Goal: Task Accomplishment & Management: Book appointment/travel/reservation

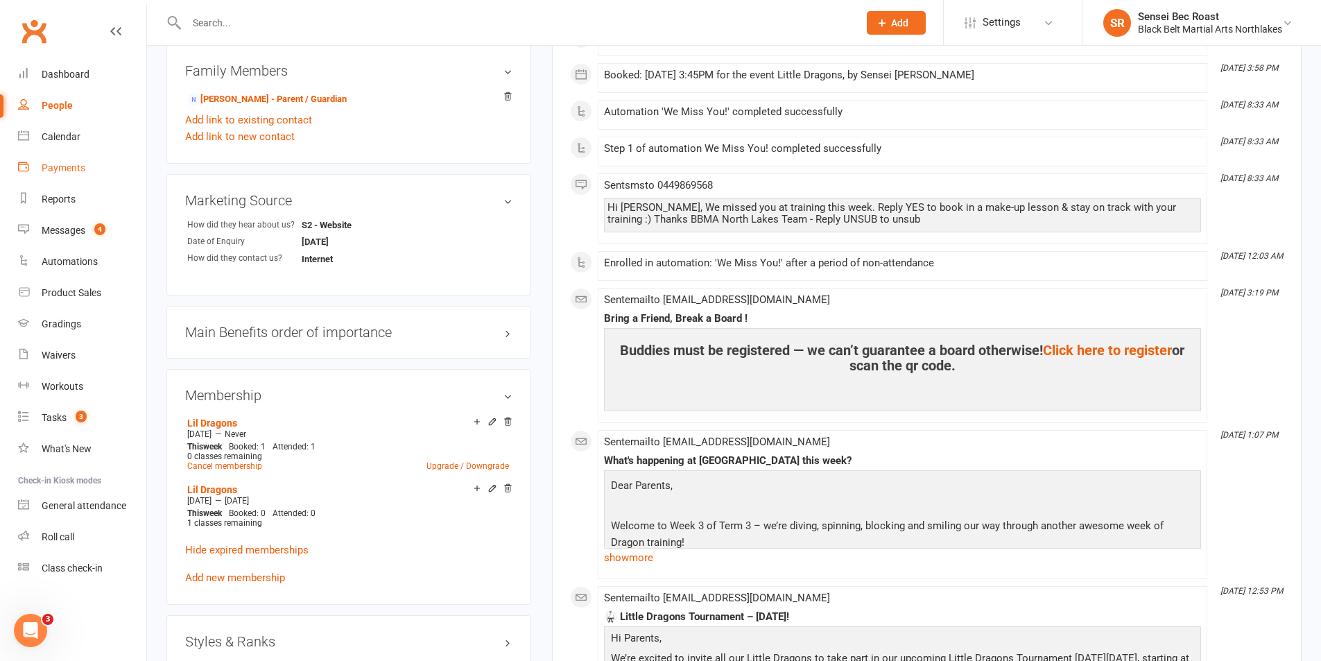
click at [69, 153] on link "Payments" at bounding box center [82, 168] width 128 height 31
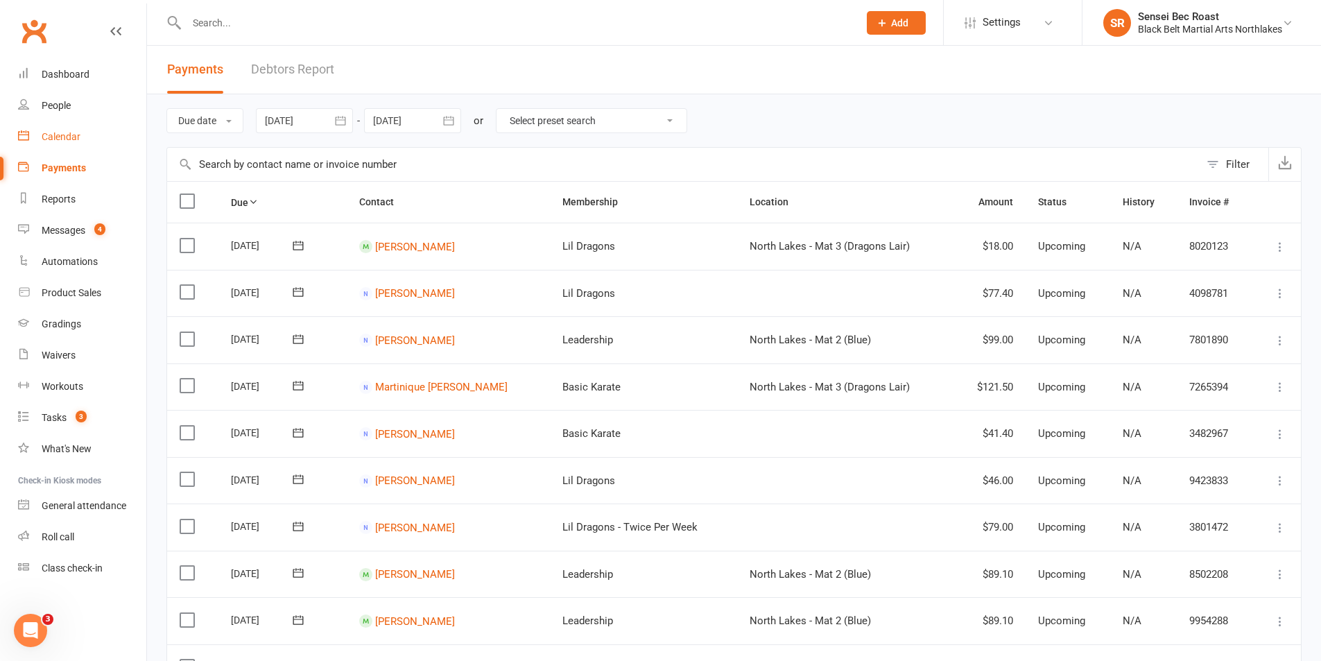
click at [66, 137] on div "Calendar" at bounding box center [61, 136] width 39 height 11
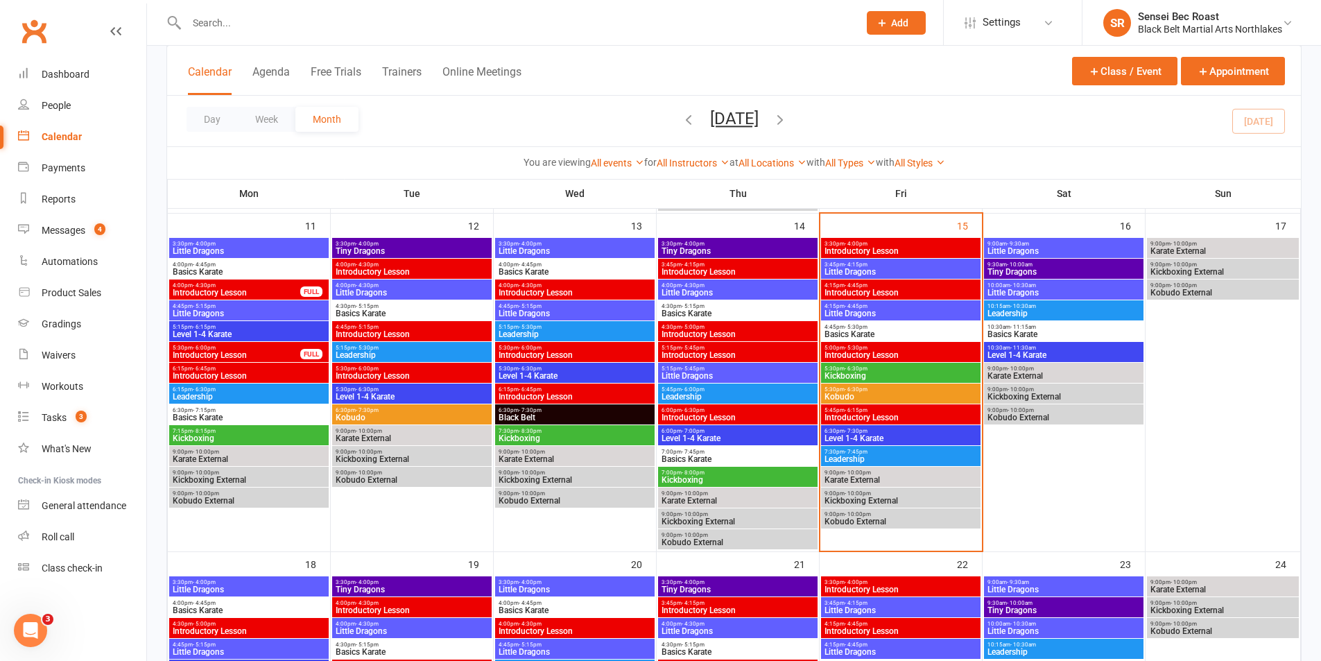
scroll to position [763, 0]
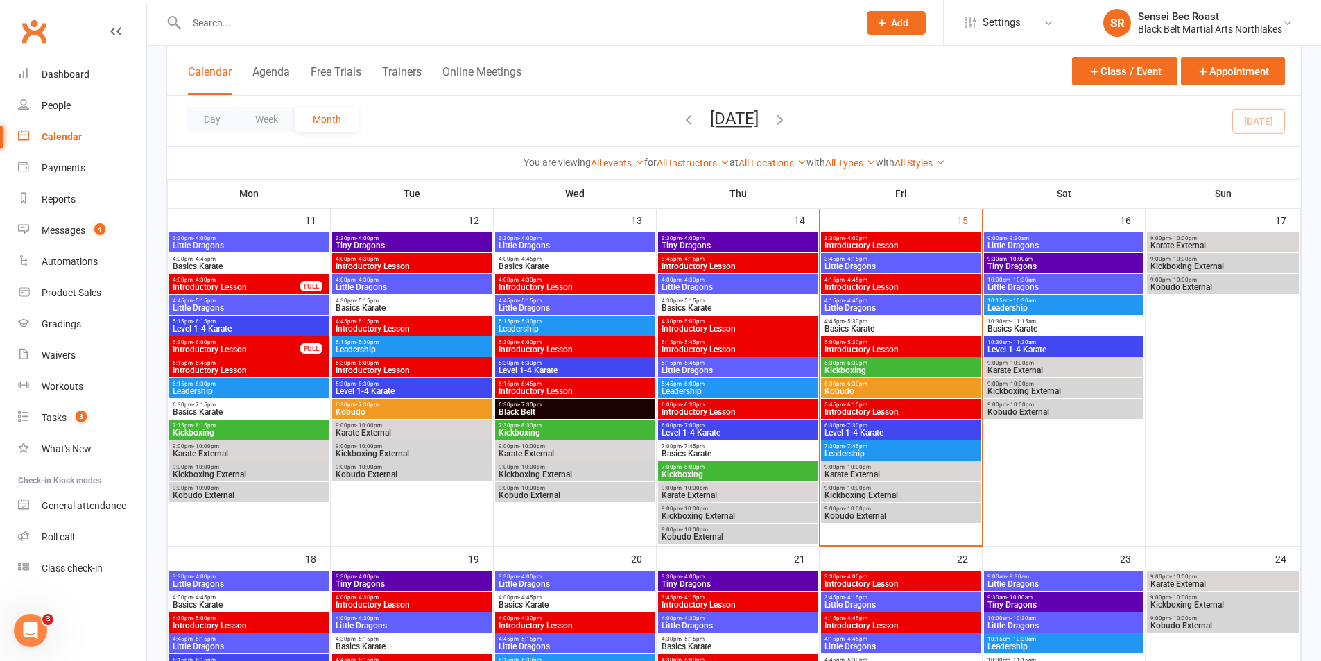
click at [903, 449] on span "Leadership" at bounding box center [901, 453] width 154 height 8
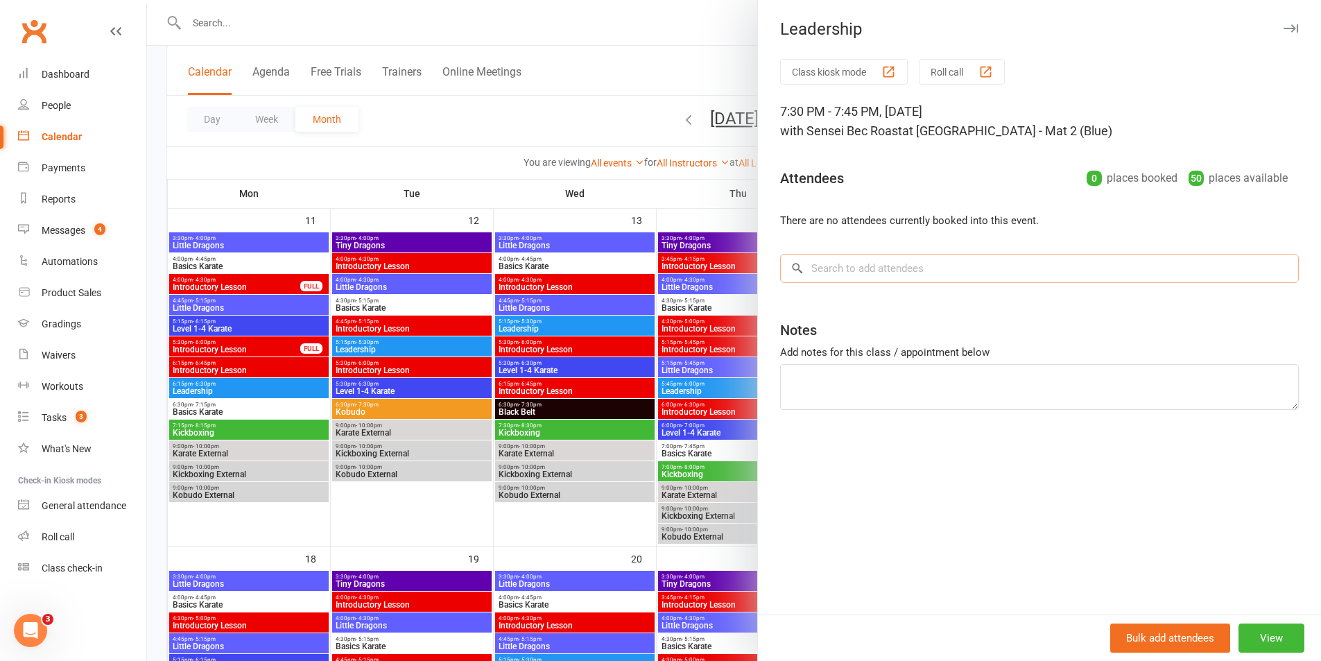
click at [887, 270] on input "search" at bounding box center [1039, 268] width 519 height 29
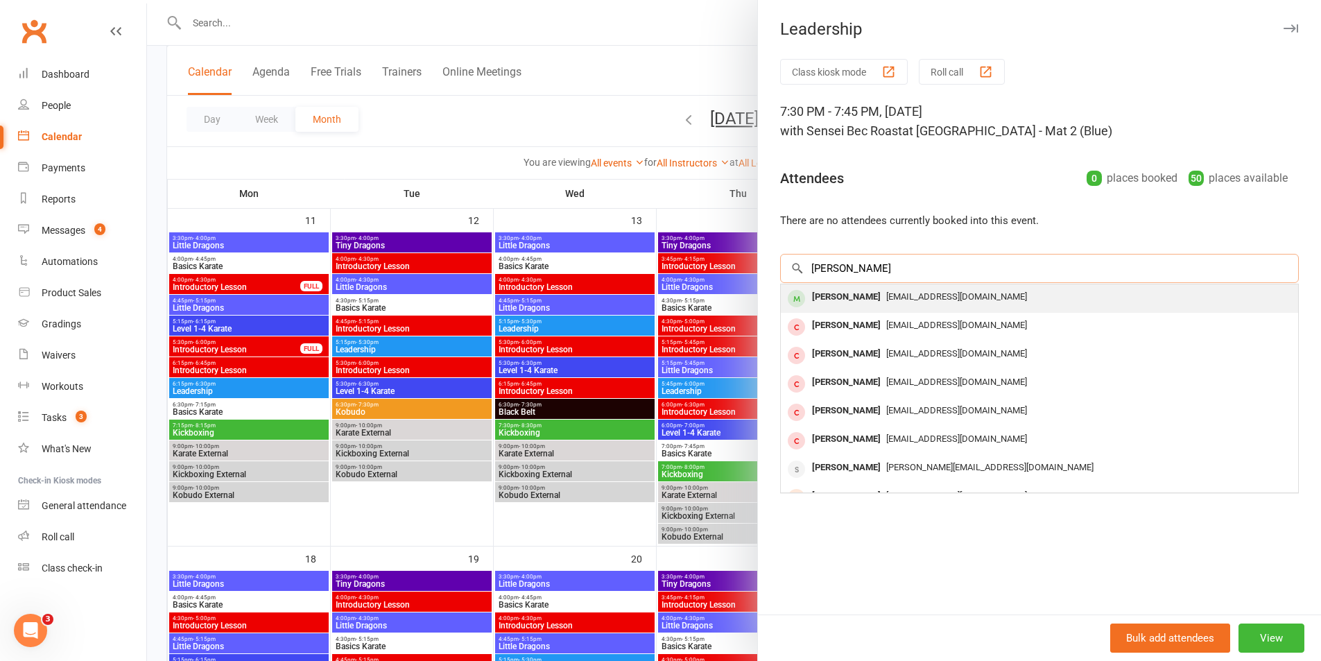
type input "[PERSON_NAME]"
click at [887, 299] on span "[EMAIL_ADDRESS][DOMAIN_NAME]" at bounding box center [956, 296] width 141 height 10
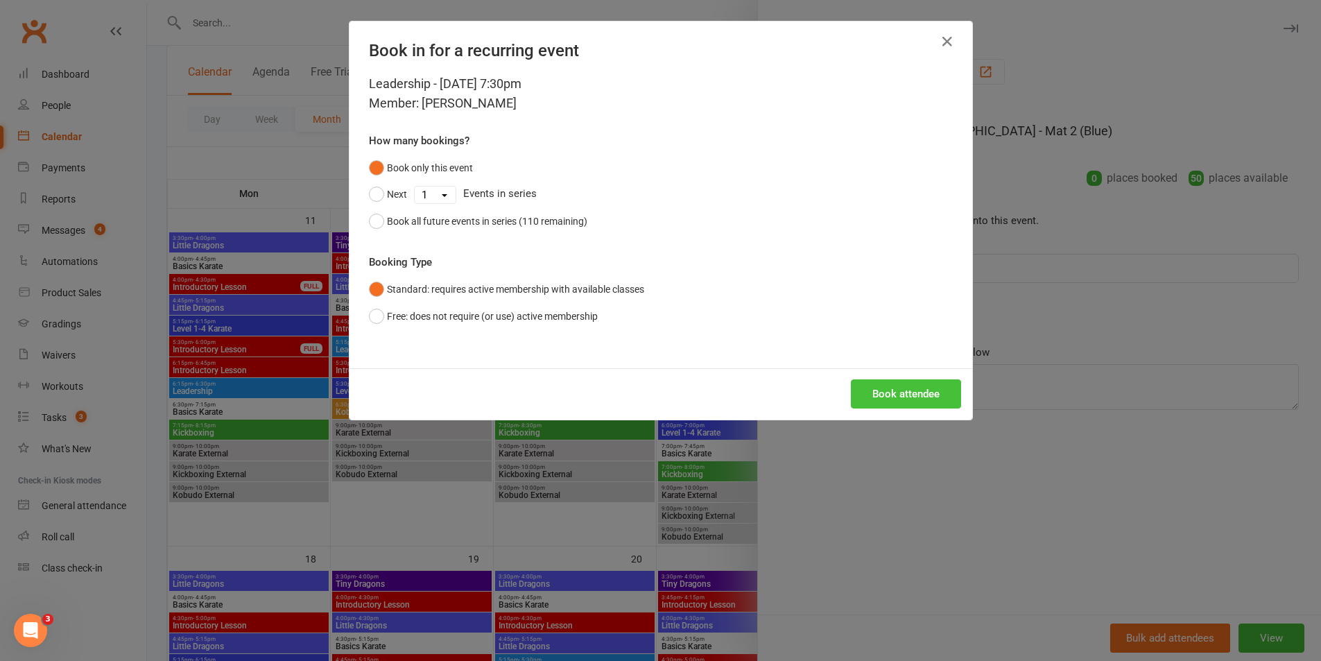
click at [886, 397] on button "Book attendee" at bounding box center [906, 393] width 110 height 29
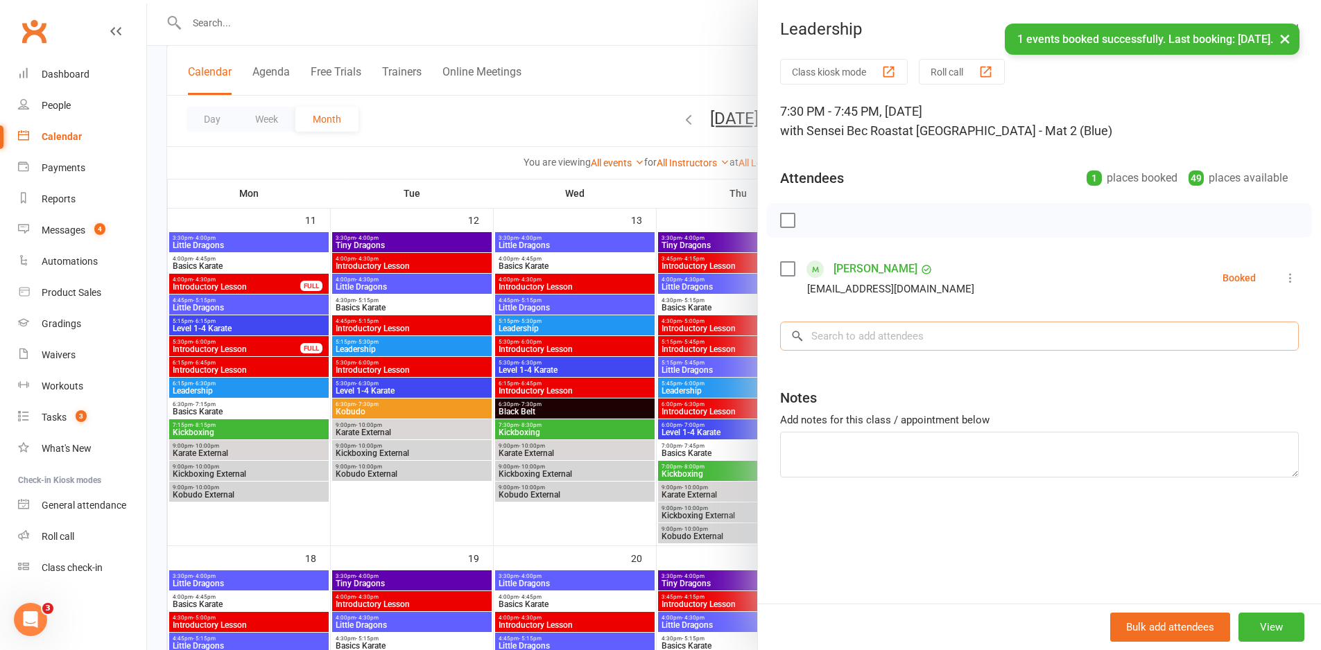
click at [894, 342] on input "search" at bounding box center [1039, 336] width 519 height 29
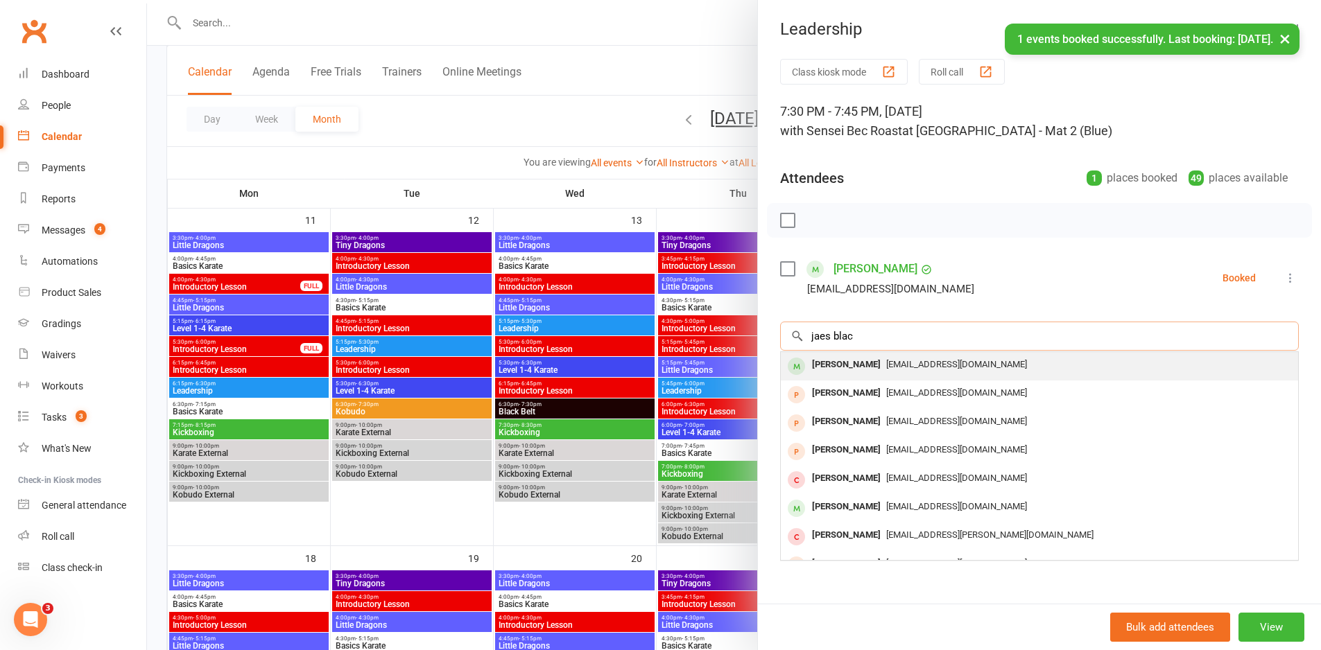
type input "jaes blac"
click at [886, 365] on span "[EMAIL_ADDRESS][DOMAIN_NAME]" at bounding box center [956, 364] width 141 height 10
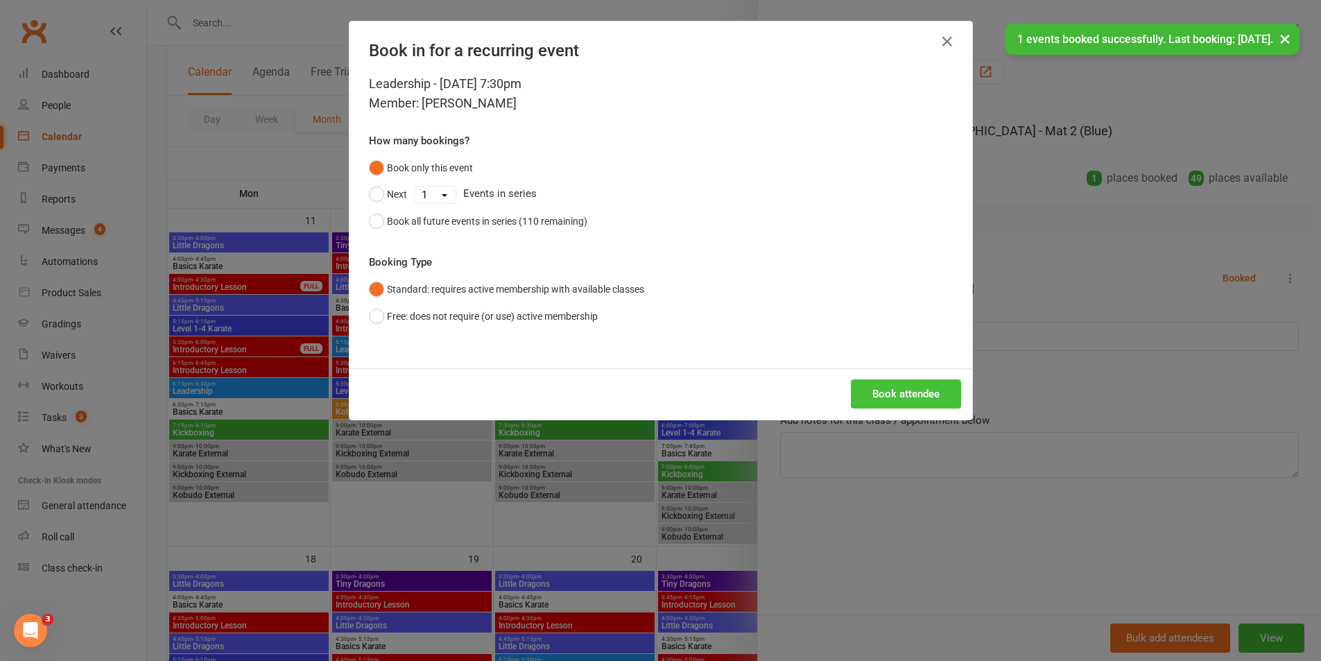
click at [902, 388] on button "Book attendee" at bounding box center [906, 393] width 110 height 29
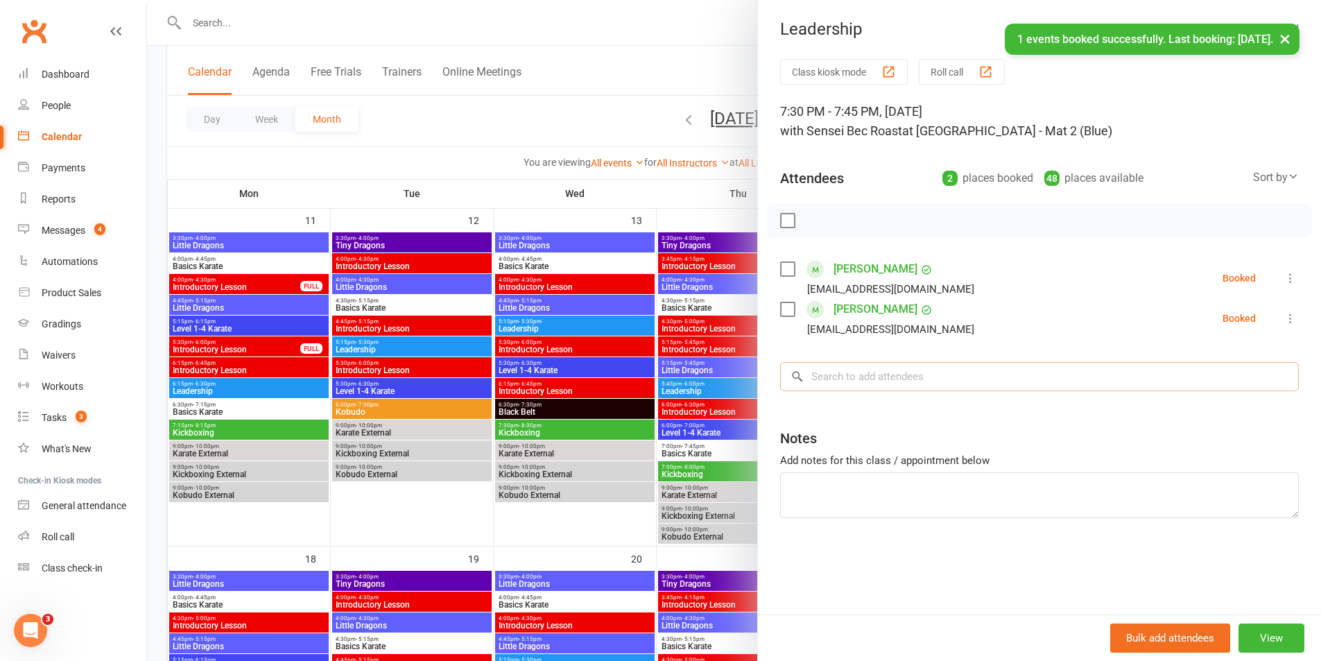
click at [899, 381] on input "search" at bounding box center [1039, 376] width 519 height 29
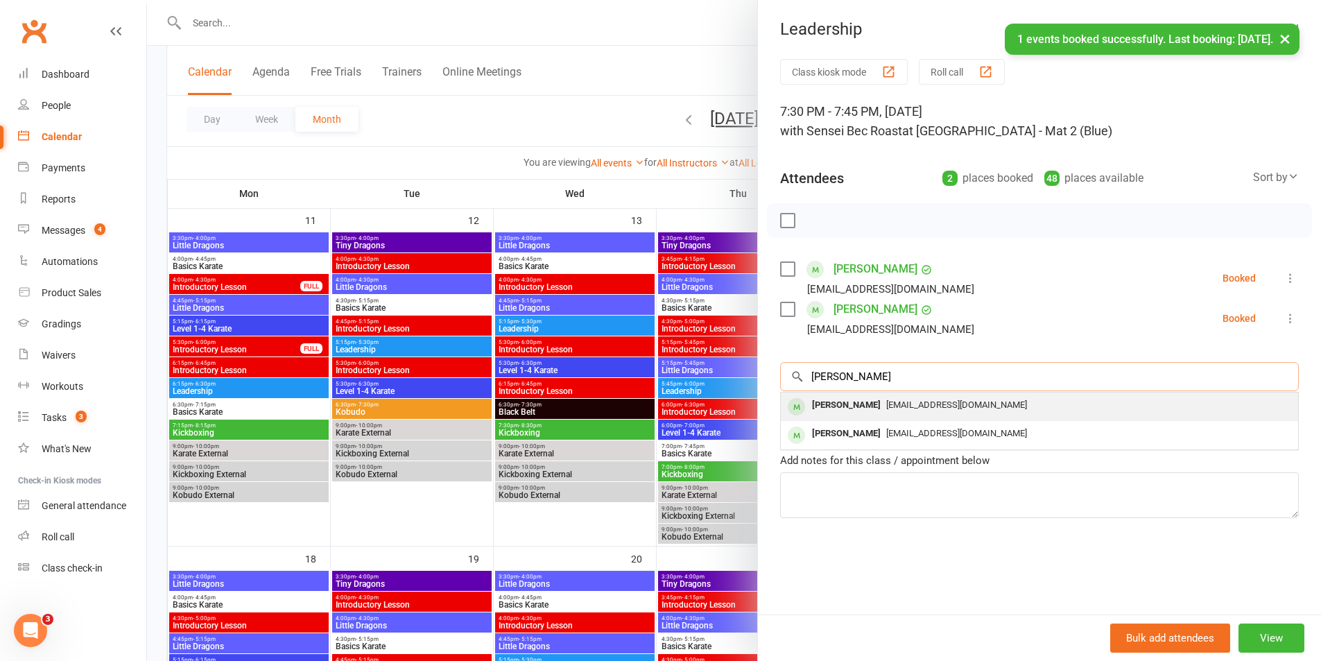
type input "[PERSON_NAME]"
click at [906, 406] on span "[EMAIL_ADDRESS][DOMAIN_NAME]" at bounding box center [956, 404] width 141 height 10
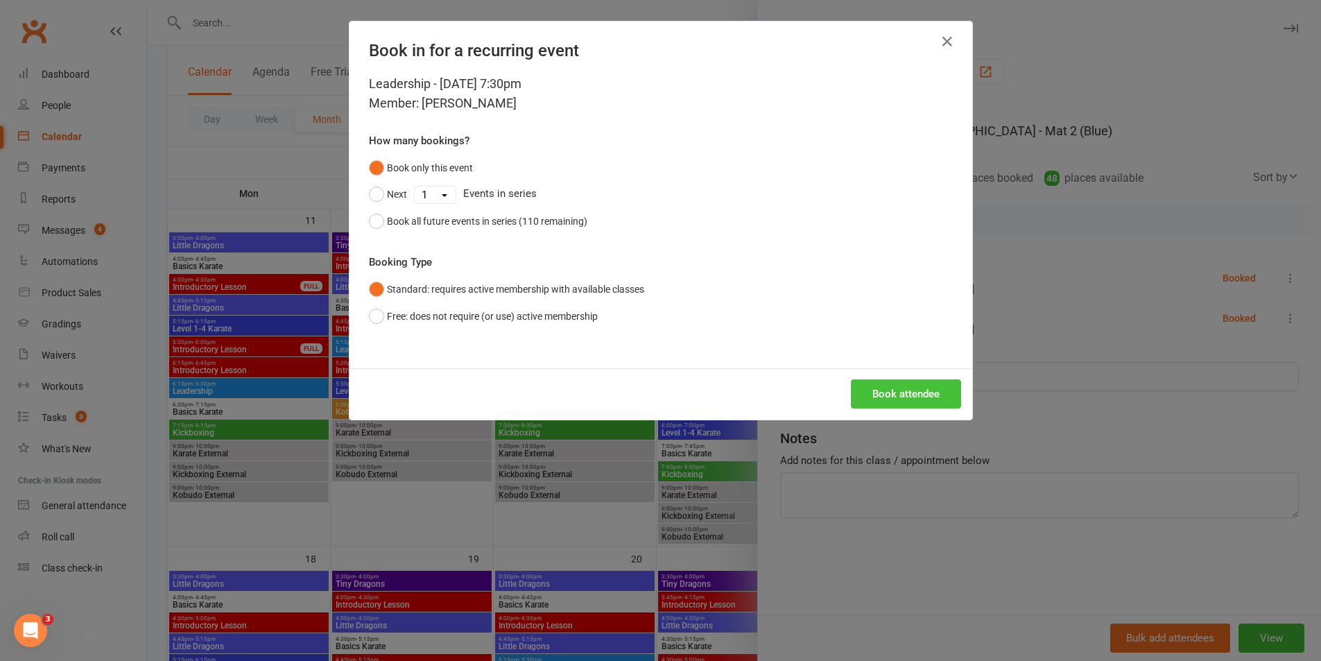
click at [907, 392] on button "Book attendee" at bounding box center [906, 393] width 110 height 29
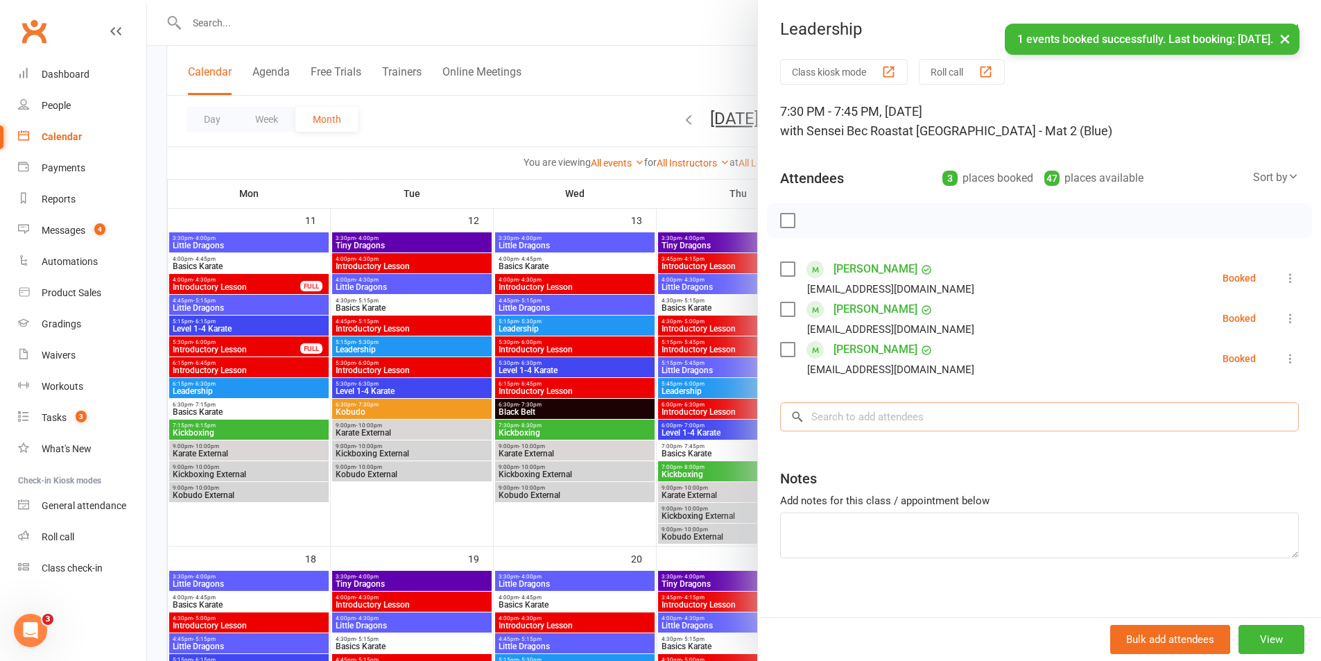
click at [905, 427] on input "search" at bounding box center [1039, 416] width 519 height 29
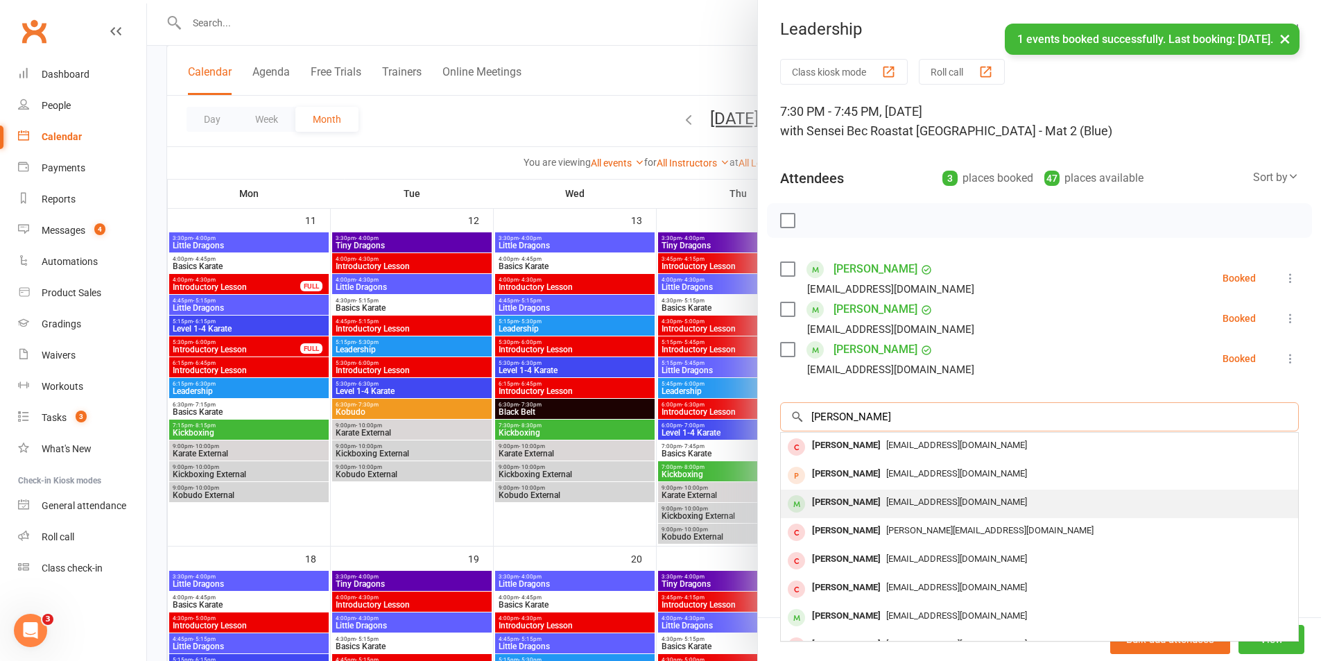
type input "[PERSON_NAME]"
click at [894, 496] on span "[EMAIL_ADDRESS][DOMAIN_NAME]" at bounding box center [956, 501] width 141 height 10
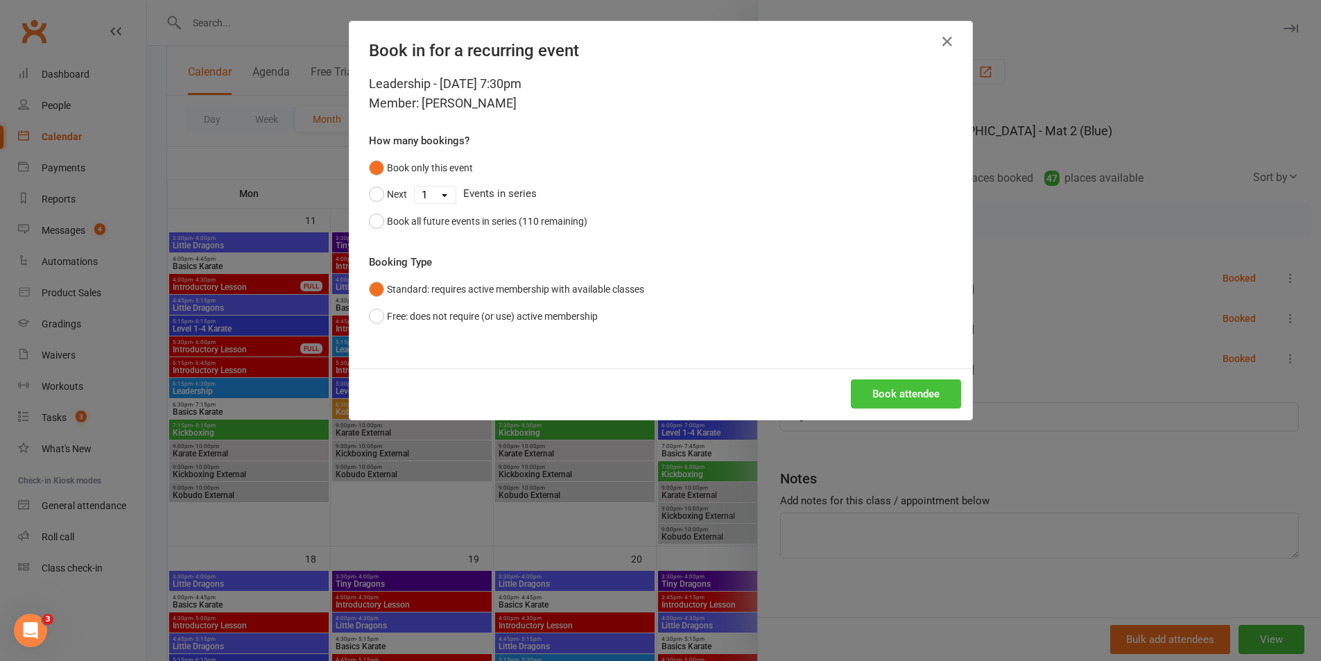
click at [903, 394] on button "Book attendee" at bounding box center [906, 393] width 110 height 29
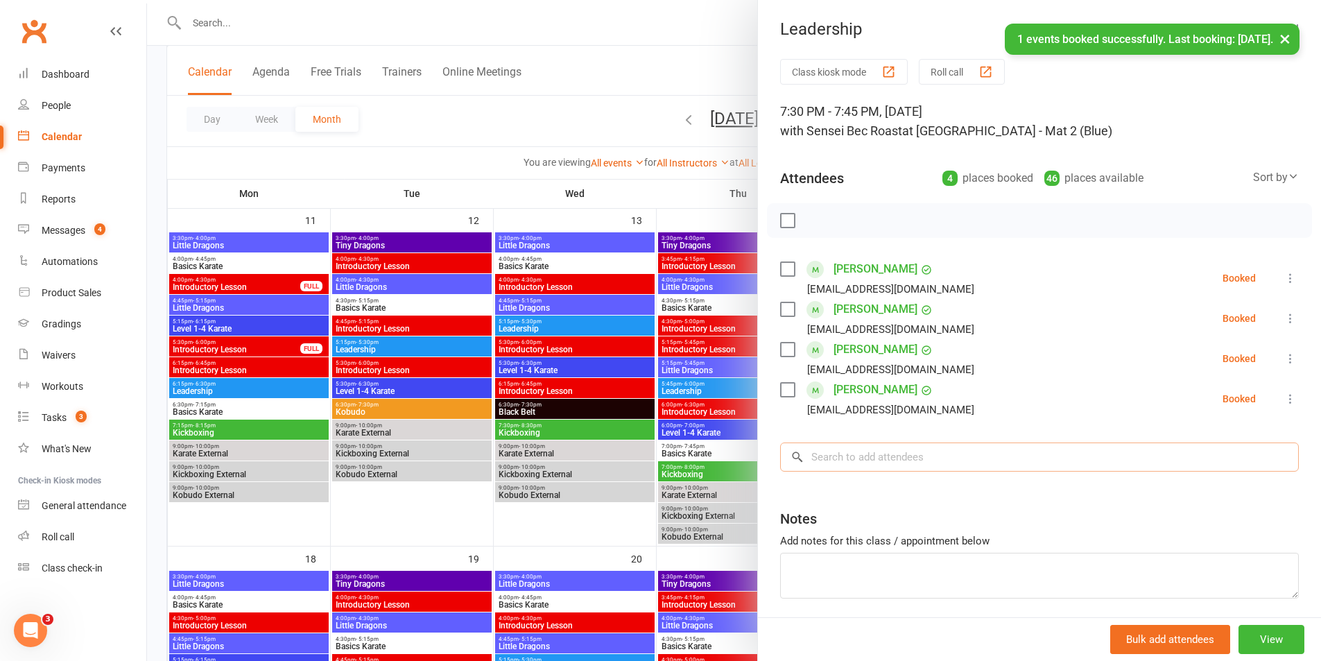
click at [893, 450] on input "search" at bounding box center [1039, 456] width 519 height 29
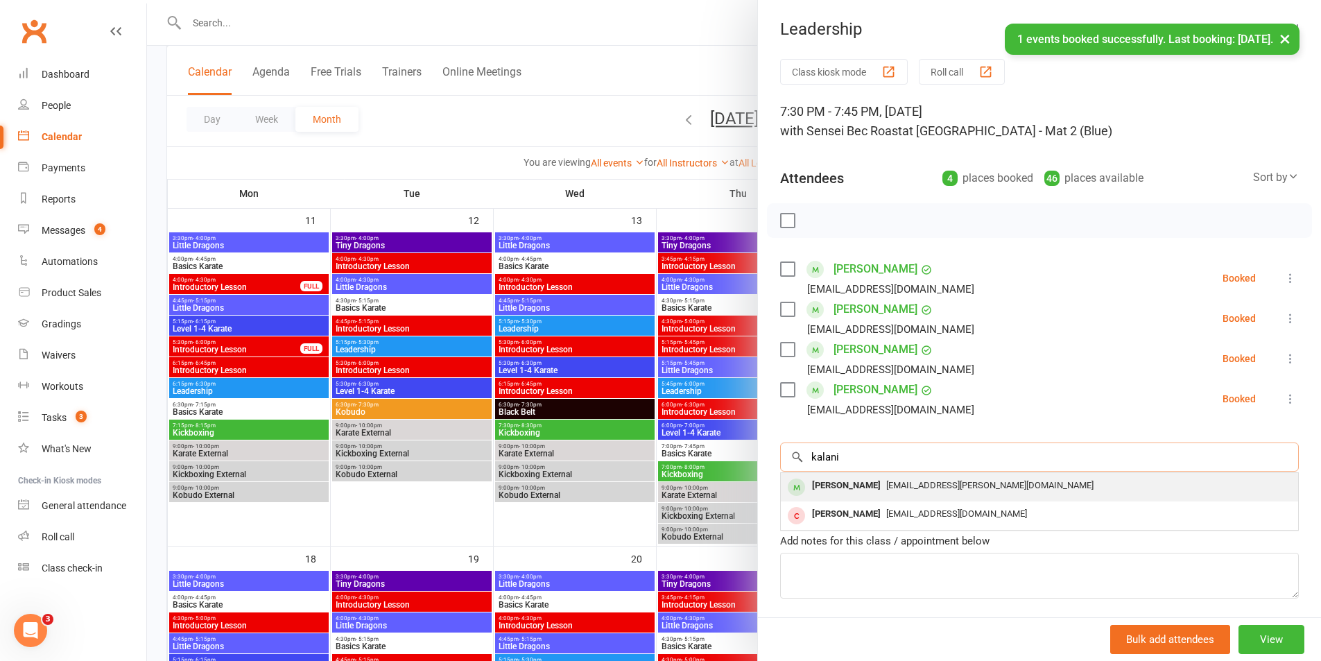
type input "kalani"
click at [897, 484] on span "[EMAIL_ADDRESS][PERSON_NAME][DOMAIN_NAME]" at bounding box center [989, 485] width 207 height 10
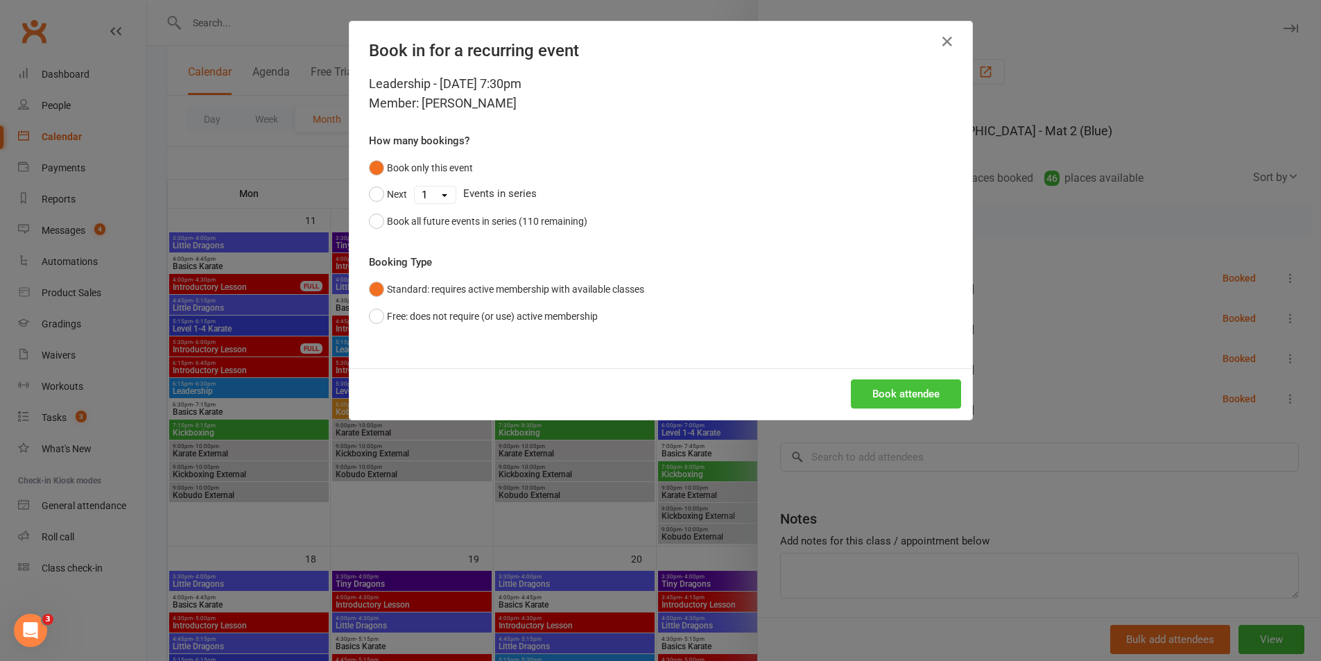
click at [882, 396] on button "Book attendee" at bounding box center [906, 393] width 110 height 29
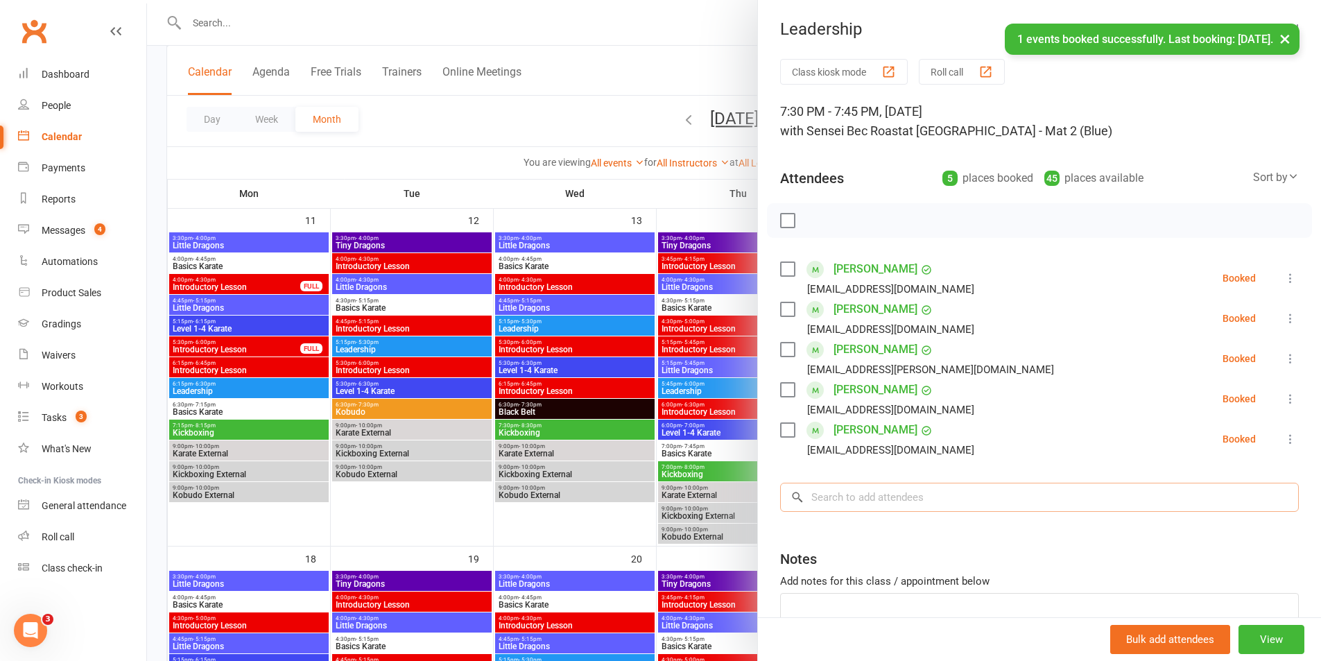
click at [867, 496] on input "search" at bounding box center [1039, 496] width 519 height 29
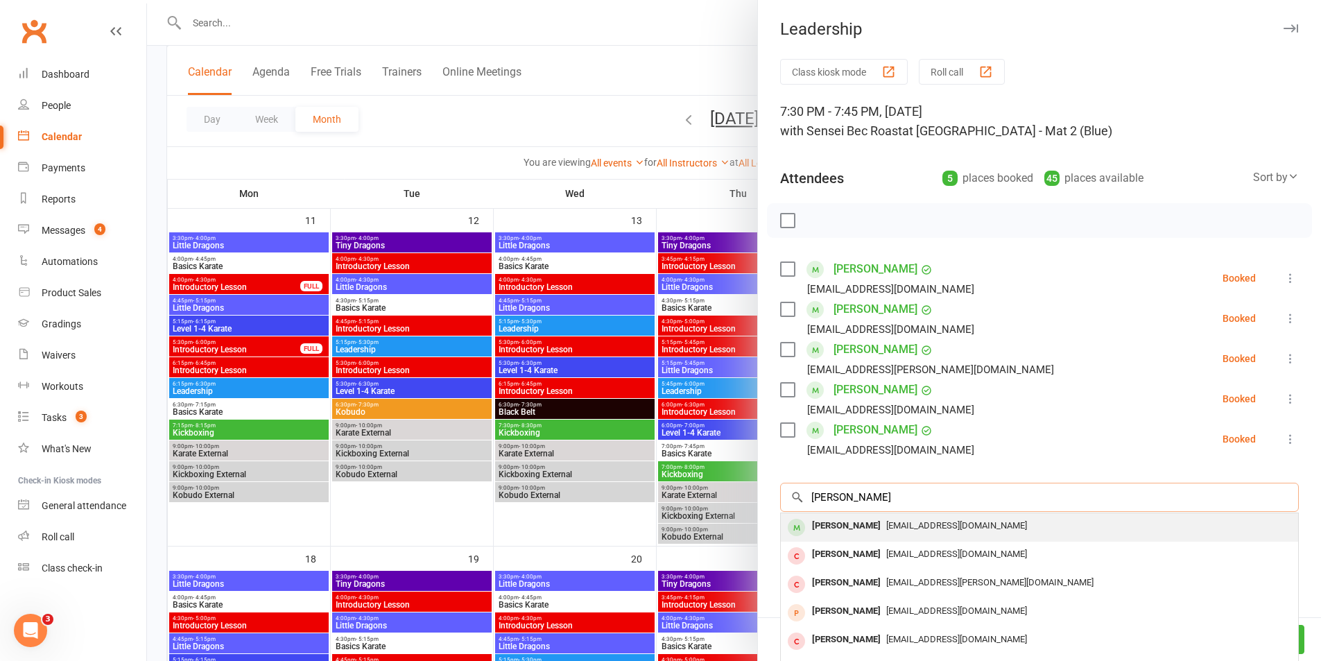
type input "[PERSON_NAME]"
click at [872, 519] on div "[EMAIL_ADDRESS][DOMAIN_NAME]" at bounding box center [1039, 526] width 506 height 20
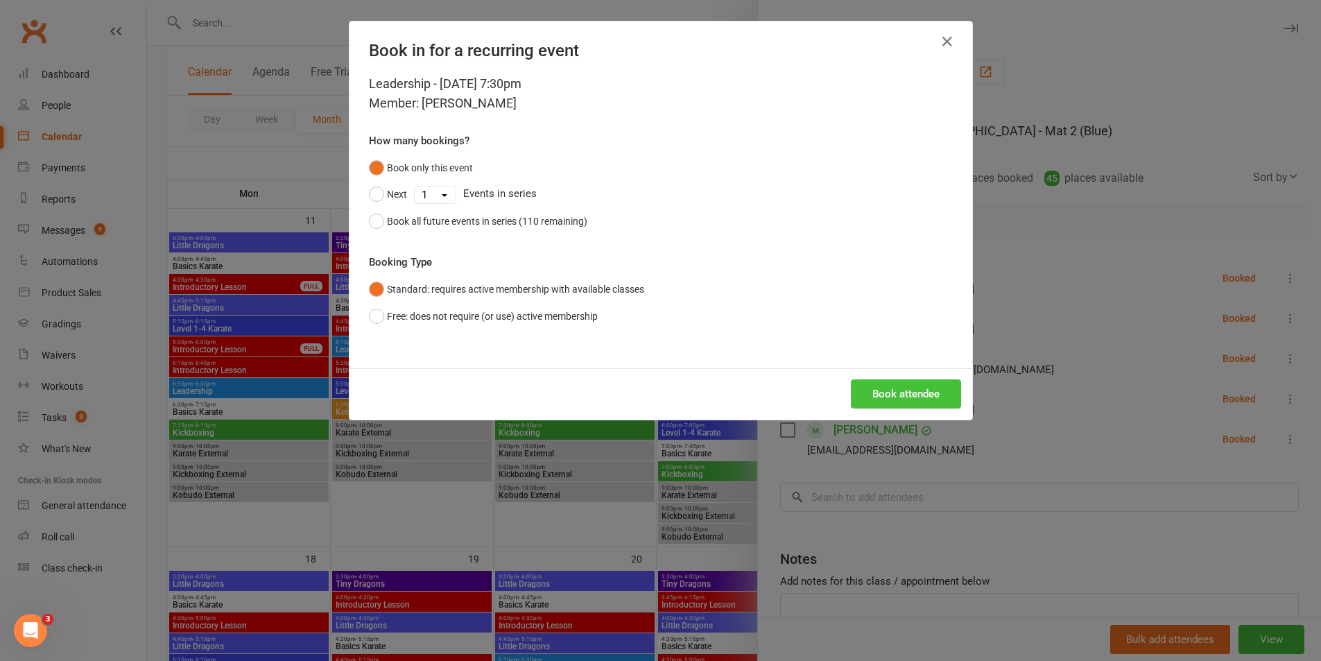
click at [887, 401] on button "Book attendee" at bounding box center [906, 393] width 110 height 29
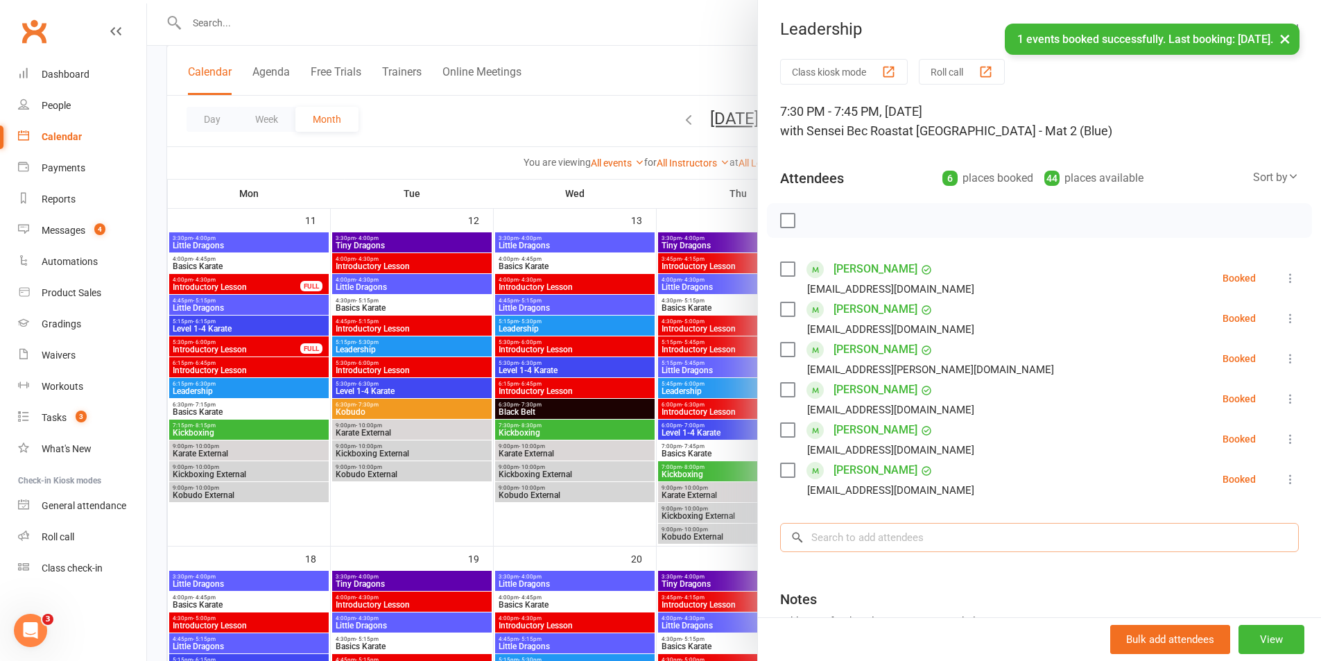
click at [876, 526] on input "search" at bounding box center [1039, 537] width 519 height 29
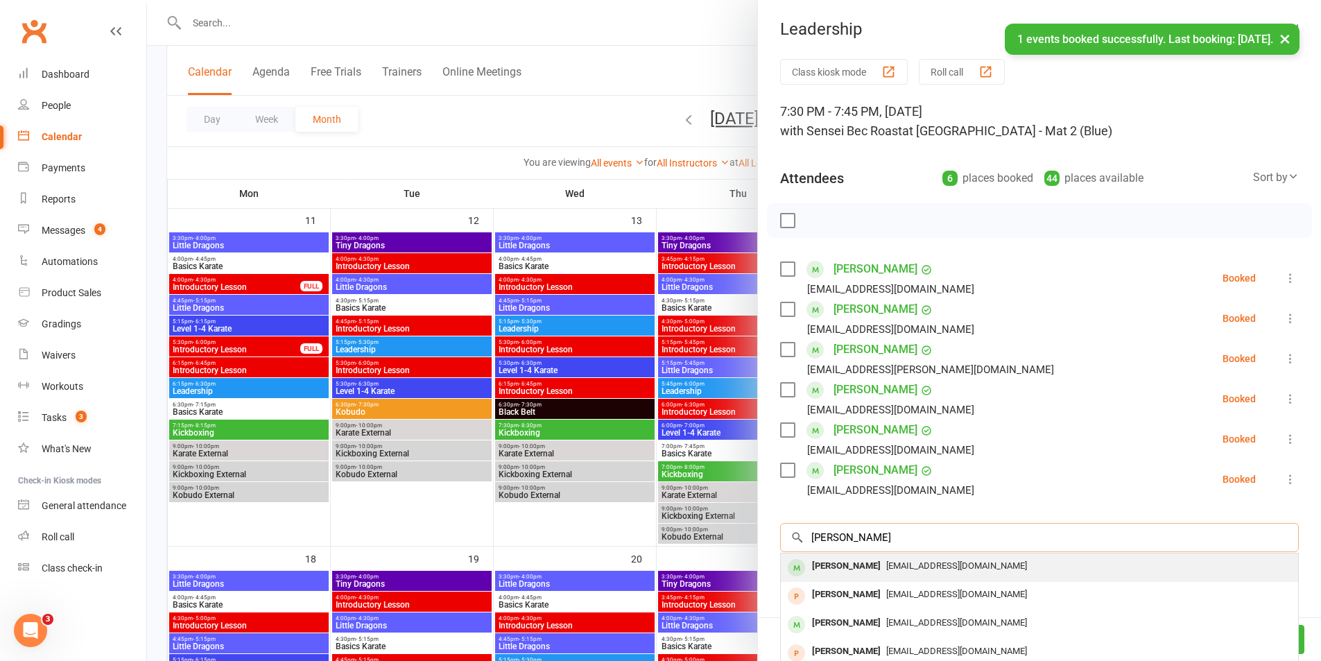
type input "[PERSON_NAME]"
click at [886, 563] on span "[EMAIL_ADDRESS][DOMAIN_NAME]" at bounding box center [956, 565] width 141 height 10
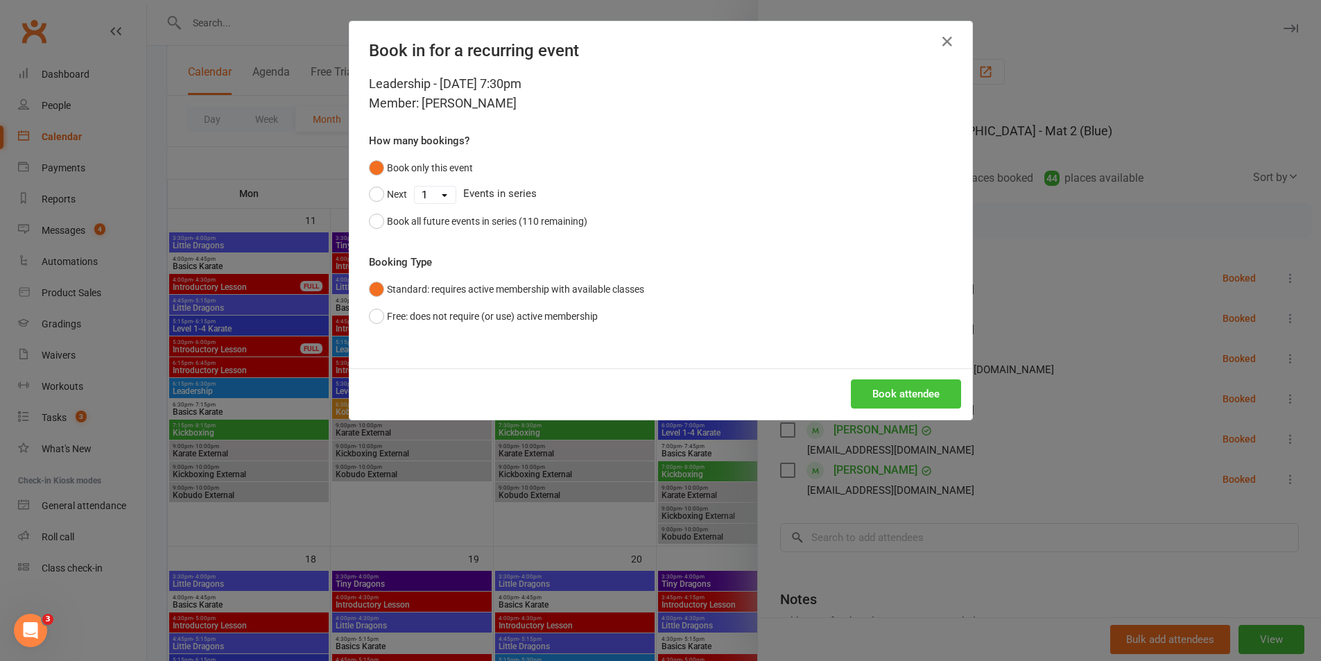
click at [885, 388] on button "Book attendee" at bounding box center [906, 393] width 110 height 29
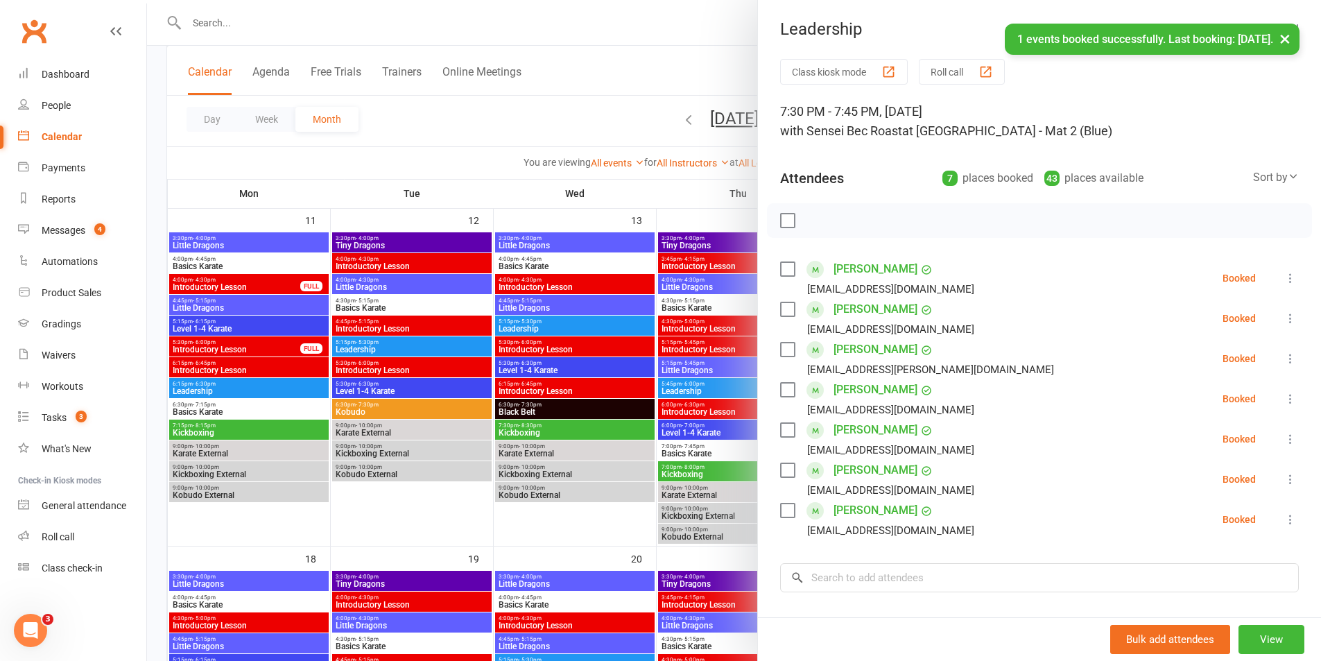
click at [788, 223] on label at bounding box center [787, 221] width 14 height 14
click at [812, 218] on icon "button" at bounding box center [817, 220] width 15 height 15
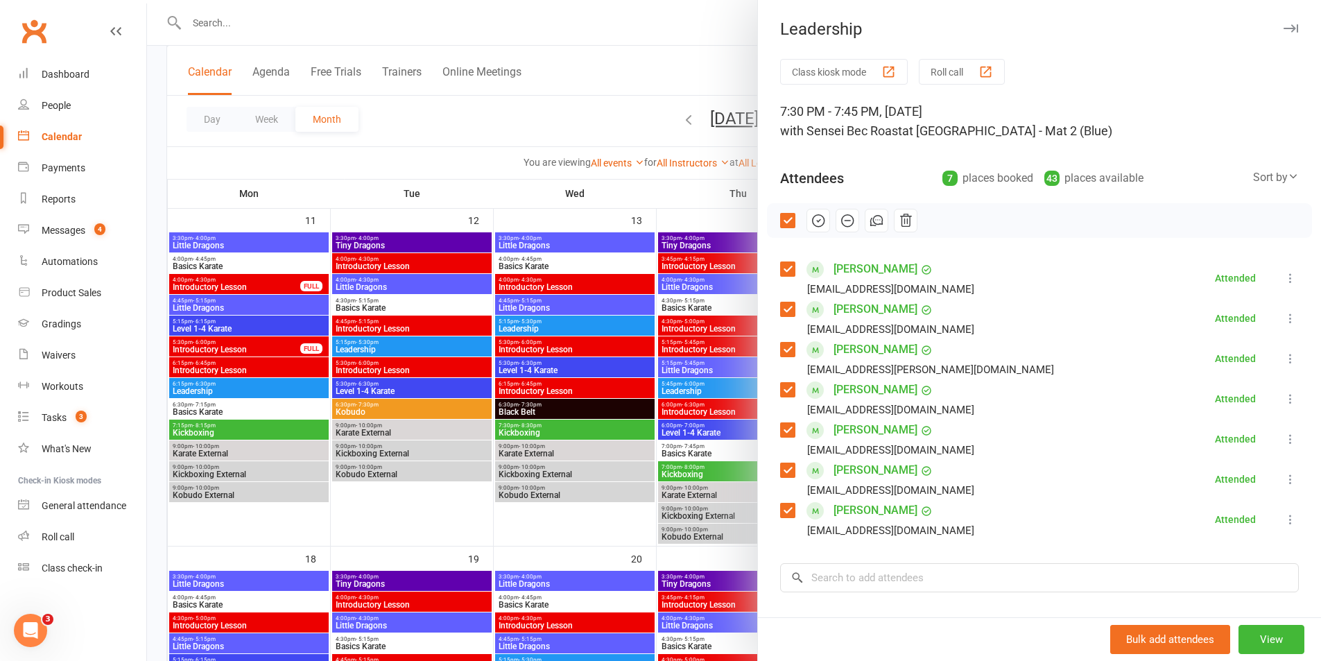
click at [607, 534] on div at bounding box center [734, 330] width 1174 height 661
